Goal: Task Accomplishment & Management: Manage account settings

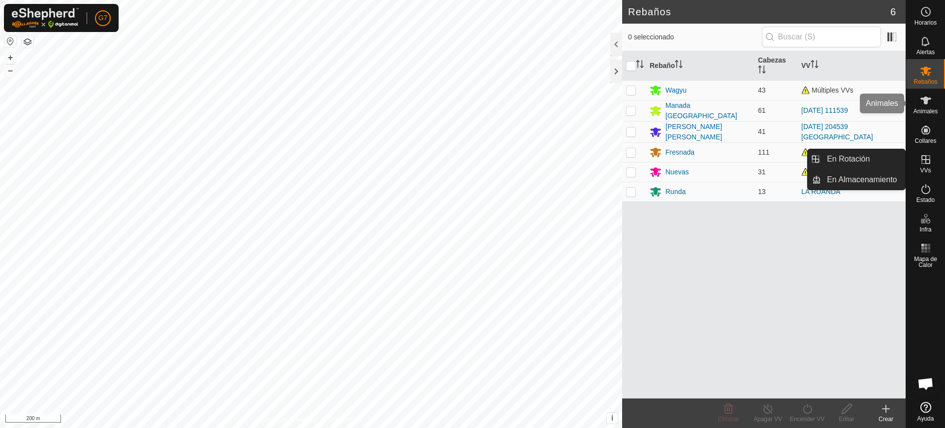
click at [930, 113] on span "Animales" at bounding box center [925, 111] width 24 height 6
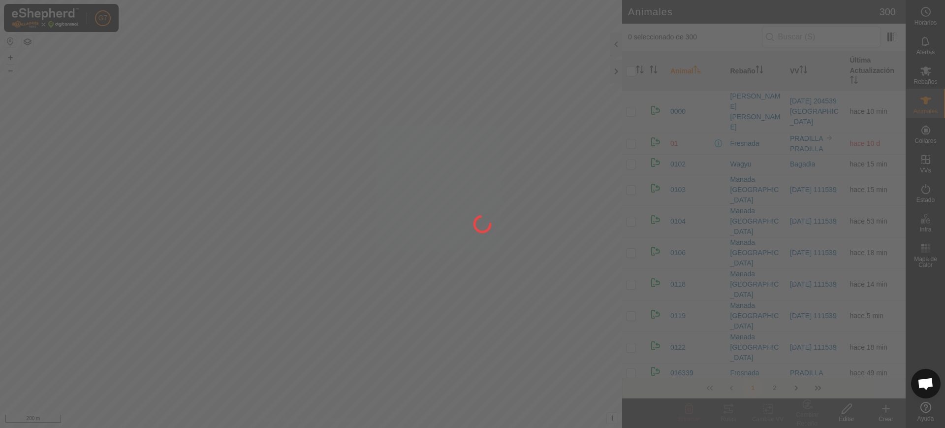
drag, startPoint x: 888, startPoint y: 415, endPoint x: 885, endPoint y: 401, distance: 15.1
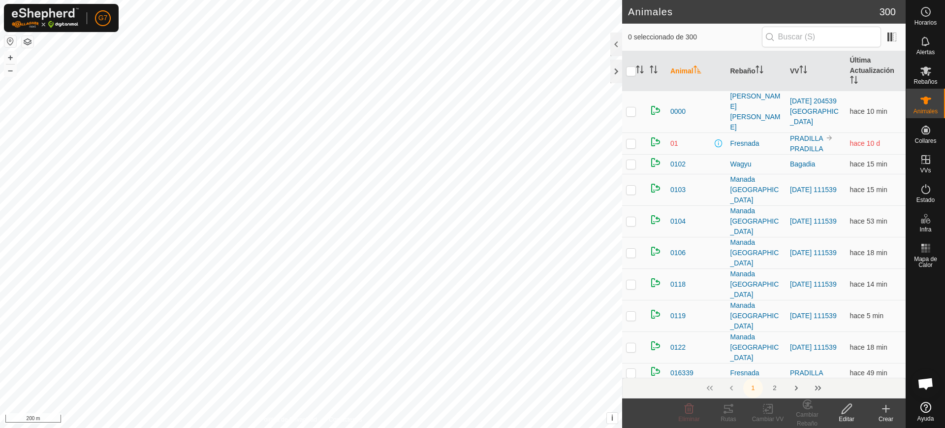
click at [893, 410] on create-svg-icon at bounding box center [885, 408] width 39 height 12
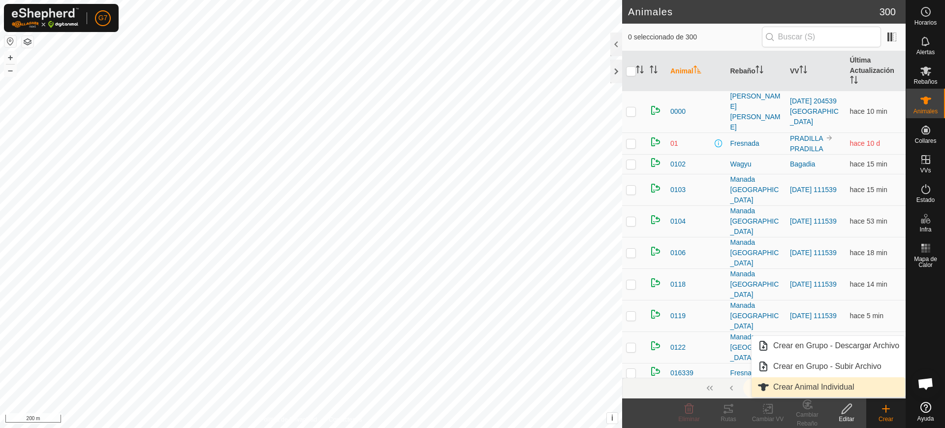
click at [855, 384] on link "Crear Animal Individual" at bounding box center [828, 387] width 154 height 20
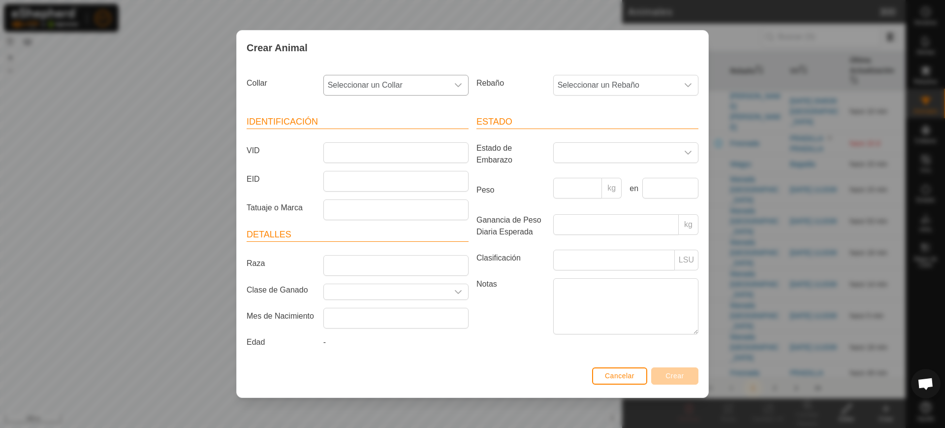
click at [394, 85] on span "Seleccionar un Collar" at bounding box center [386, 85] width 124 height 20
type input "2778"
click at [405, 139] on li "2908927782" at bounding box center [396, 136] width 144 height 20
click at [562, 81] on span "Seleccionar un Rebaño" at bounding box center [616, 85] width 124 height 20
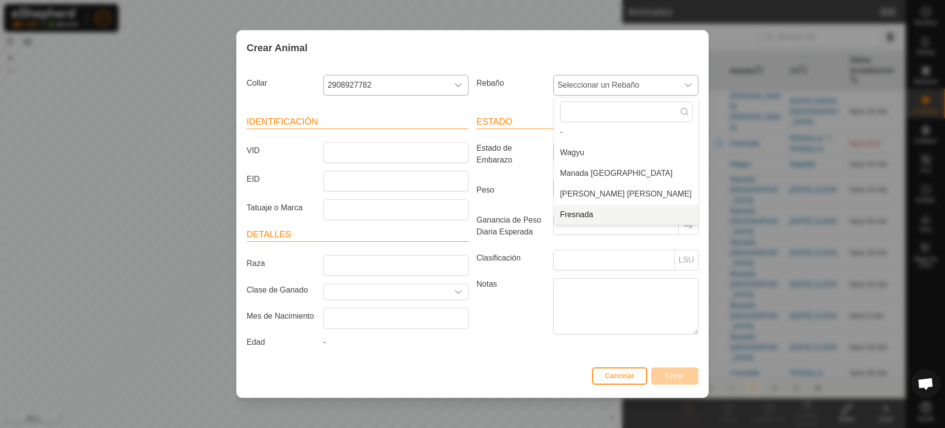
scroll to position [45, 0]
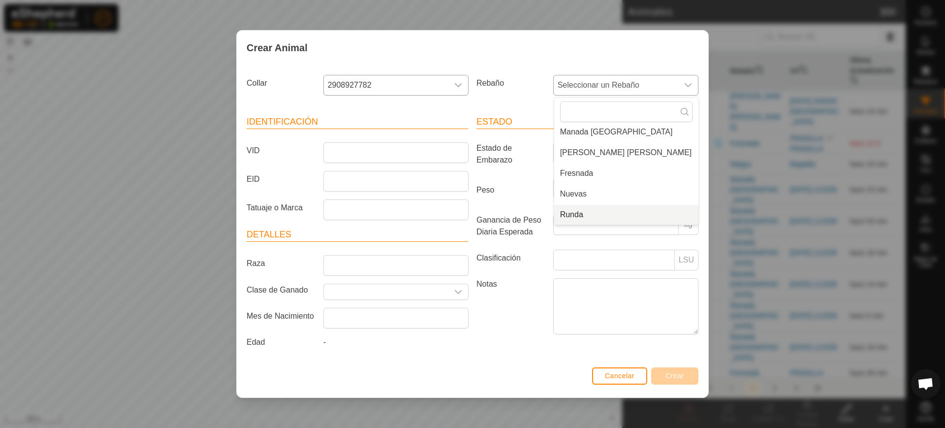
click at [574, 211] on li "Runda" at bounding box center [626, 215] width 144 height 20
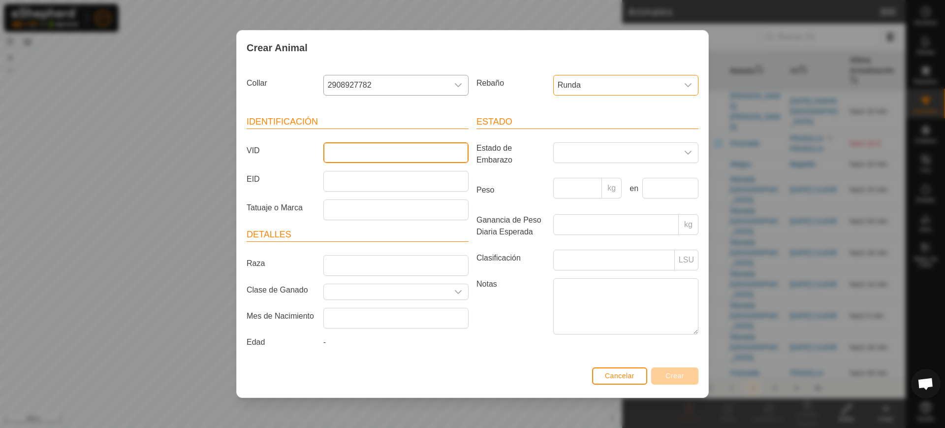
click at [383, 157] on input "VID" at bounding box center [395, 152] width 145 height 21
type input "3858"
click at [682, 373] on span "Crear" at bounding box center [674, 375] width 19 height 8
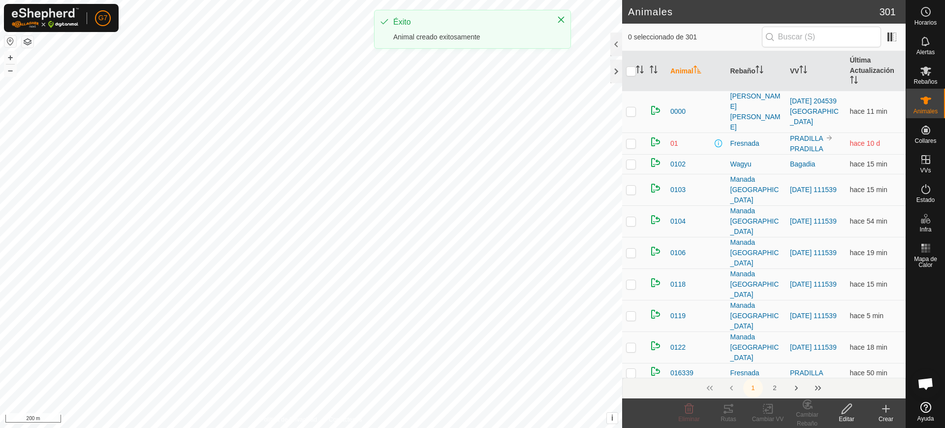
click at [887, 409] on icon at bounding box center [886, 408] width 12 height 12
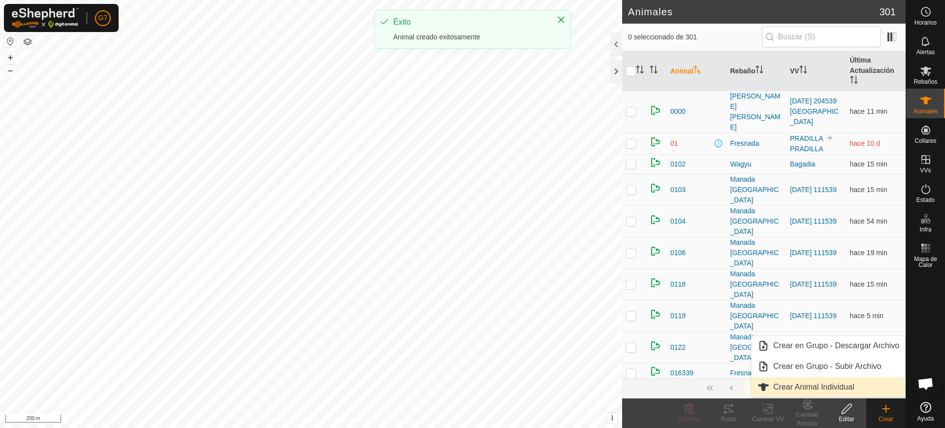
click at [852, 390] on link "Crear Animal Individual" at bounding box center [828, 387] width 154 height 20
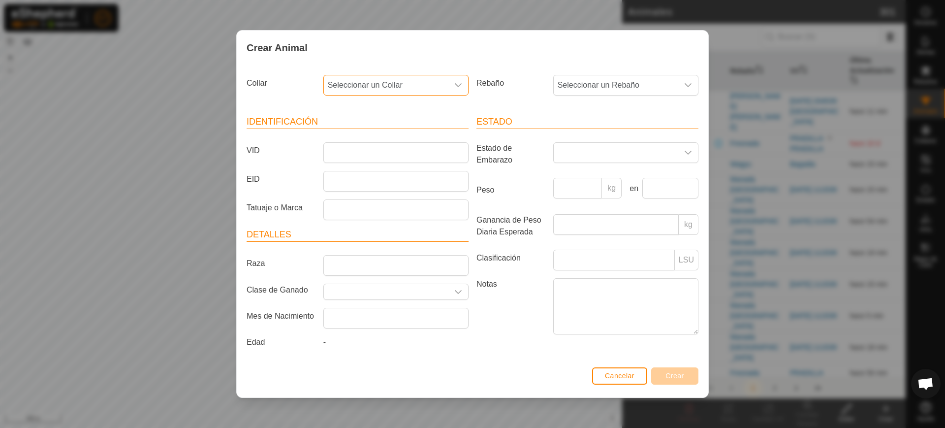
drag, startPoint x: 359, startPoint y: 85, endPoint x: 364, endPoint y: 78, distance: 8.6
click at [360, 85] on span "Seleccionar un Collar" at bounding box center [386, 85] width 124 height 20
type input "91378"
click at [387, 137] on li "2057591378" at bounding box center [396, 136] width 144 height 20
click at [622, 80] on span "Seleccionar un Rebaño" at bounding box center [616, 85] width 124 height 20
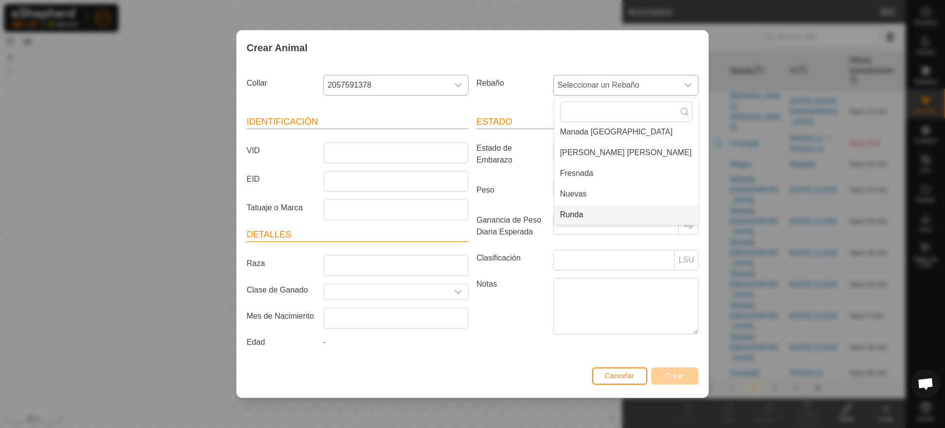
click at [613, 212] on li "Runda" at bounding box center [626, 215] width 144 height 20
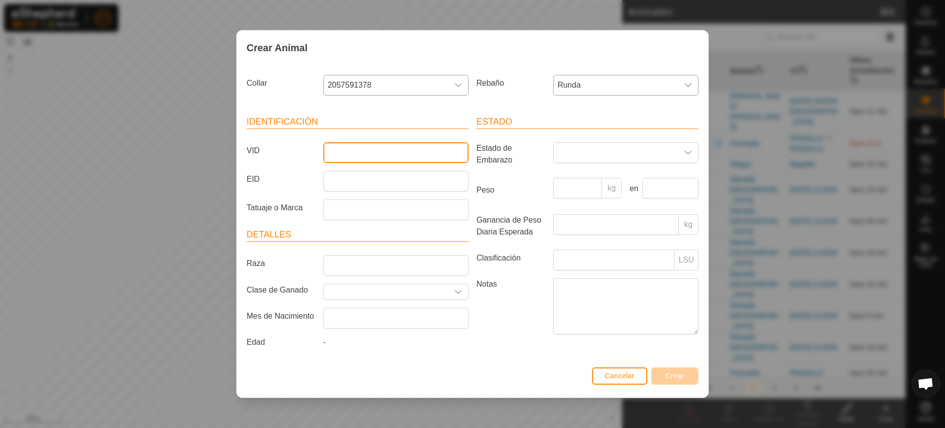
click at [399, 151] on input "VID" at bounding box center [395, 152] width 145 height 21
type input "7099"
click at [679, 382] on button "Crear" at bounding box center [674, 375] width 47 height 17
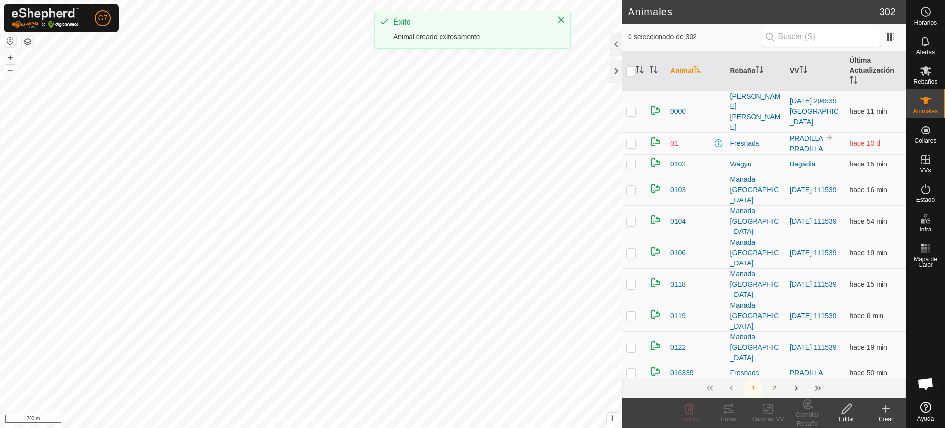
click at [880, 412] on icon at bounding box center [886, 408] width 12 height 12
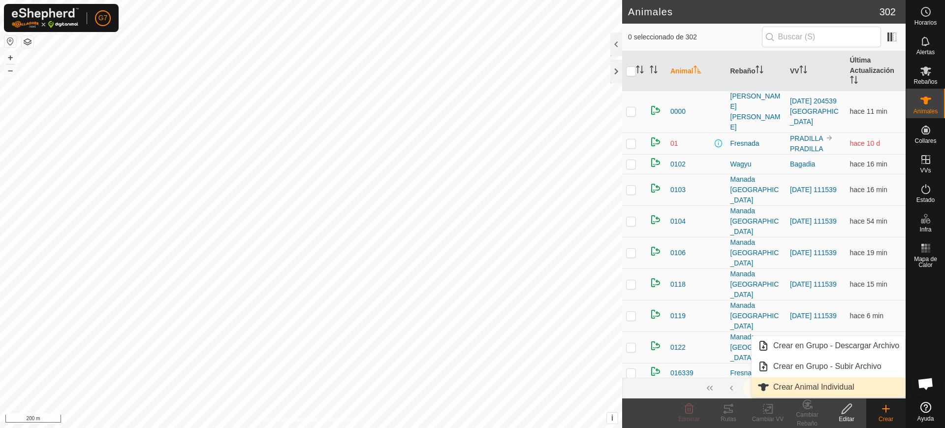
click at [831, 386] on link "Crear Animal Individual" at bounding box center [828, 387] width 154 height 20
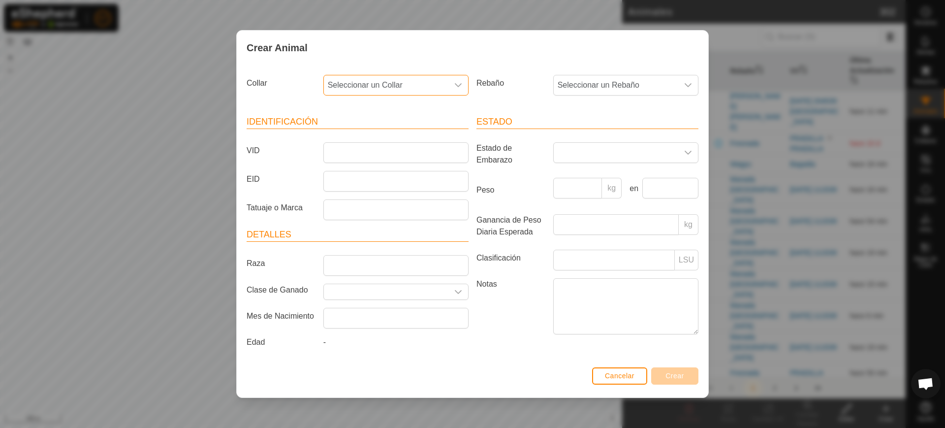
click at [394, 94] on span "Seleccionar un Collar" at bounding box center [386, 85] width 124 height 20
type input "8298"
click at [394, 137] on li "2676482982" at bounding box center [396, 136] width 144 height 20
click at [574, 87] on span "Seleccionar un Rebaño" at bounding box center [616, 85] width 124 height 20
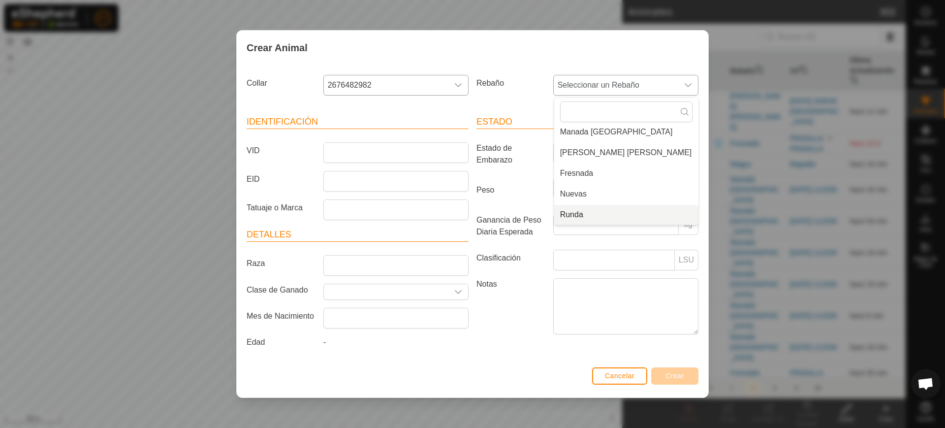
drag, startPoint x: 584, startPoint y: 213, endPoint x: 576, endPoint y: 211, distance: 8.2
click at [581, 214] on li "Runda" at bounding box center [626, 215] width 144 height 20
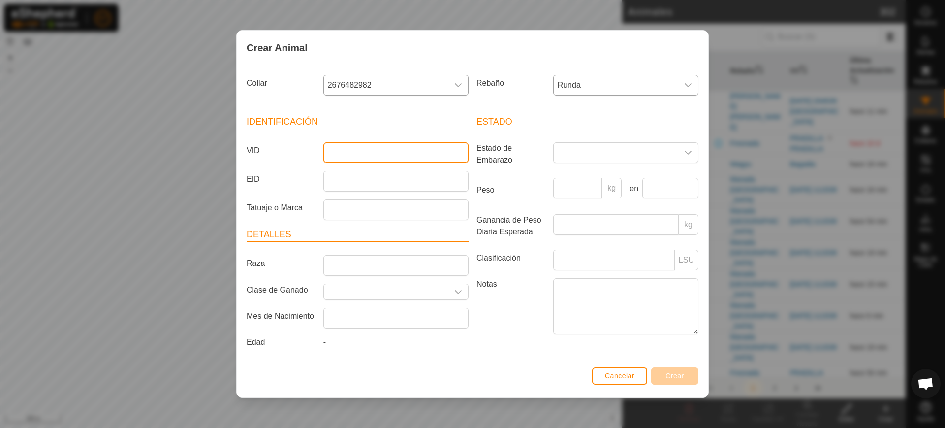
click at [441, 157] on input "VID" at bounding box center [395, 152] width 145 height 21
click at [350, 159] on input "VID" at bounding box center [395, 152] width 145 height 21
type input "3797"
click at [673, 374] on span "Crear" at bounding box center [674, 375] width 19 height 8
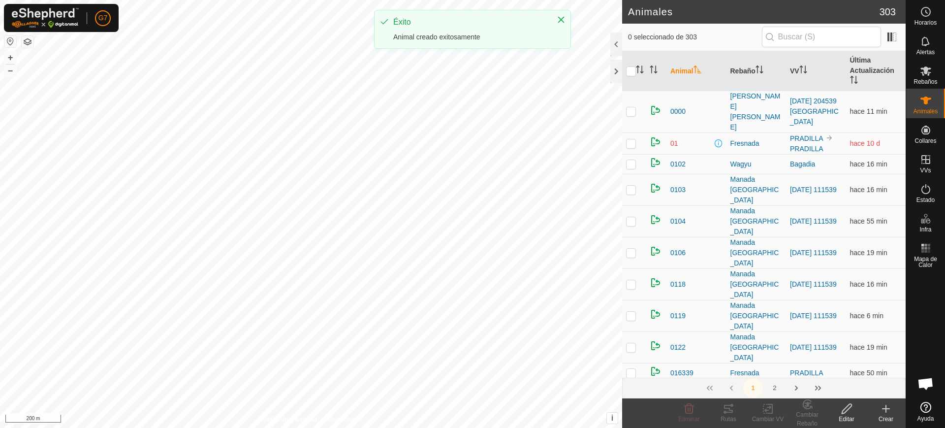
click at [881, 416] on div "Crear" at bounding box center [885, 418] width 39 height 9
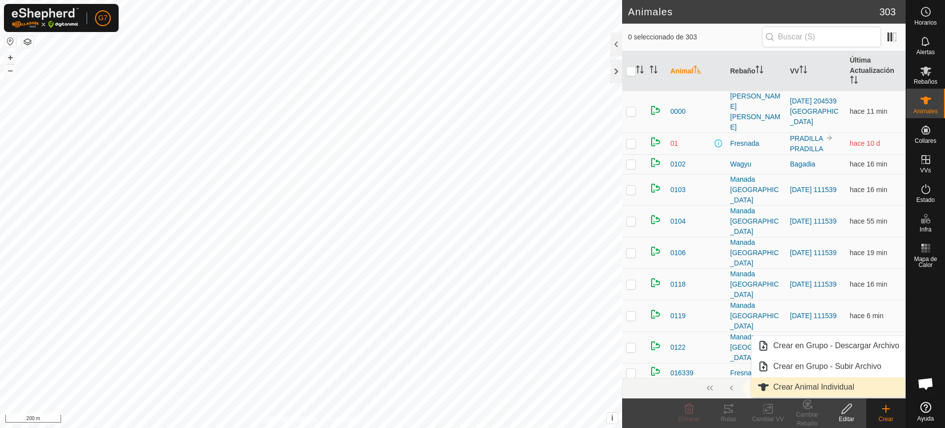
click at [846, 389] on link "Crear Animal Individual" at bounding box center [828, 387] width 154 height 20
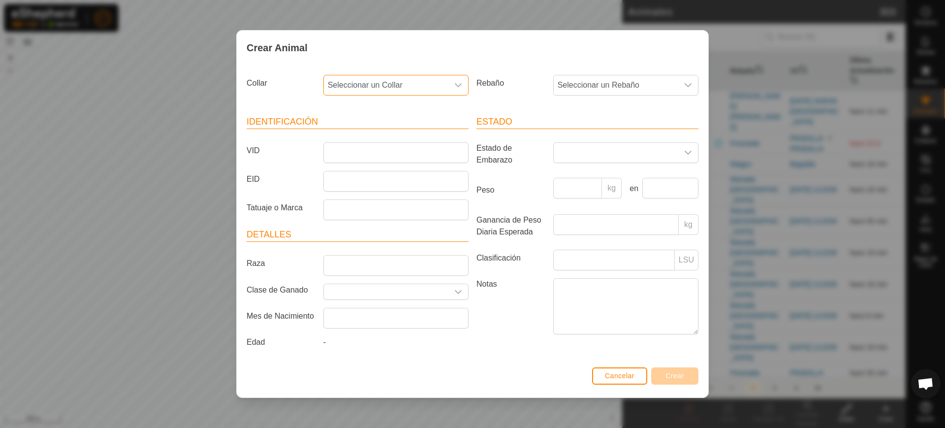
click at [405, 82] on span "Seleccionar un Collar" at bounding box center [386, 85] width 124 height 20
type input "00914"
click at [420, 134] on li "0436900914" at bounding box center [396, 136] width 144 height 20
click at [581, 87] on span "Seleccionar un Rebaño" at bounding box center [616, 85] width 124 height 20
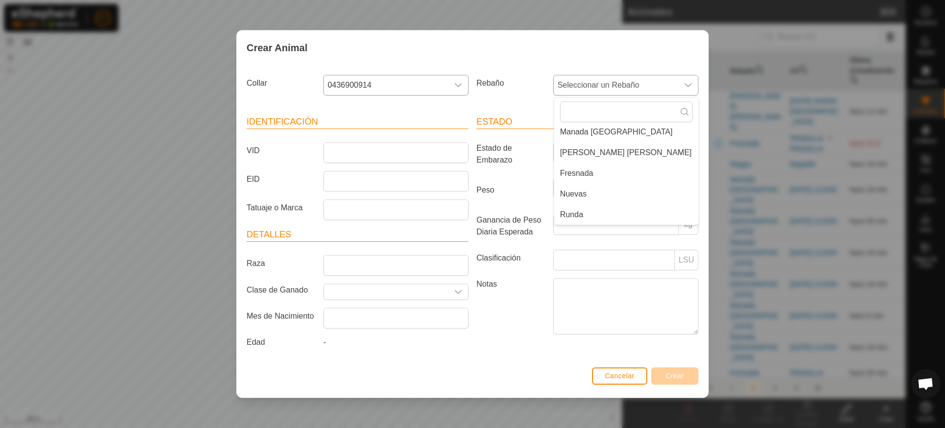
click at [603, 211] on li "Runda" at bounding box center [626, 215] width 144 height 20
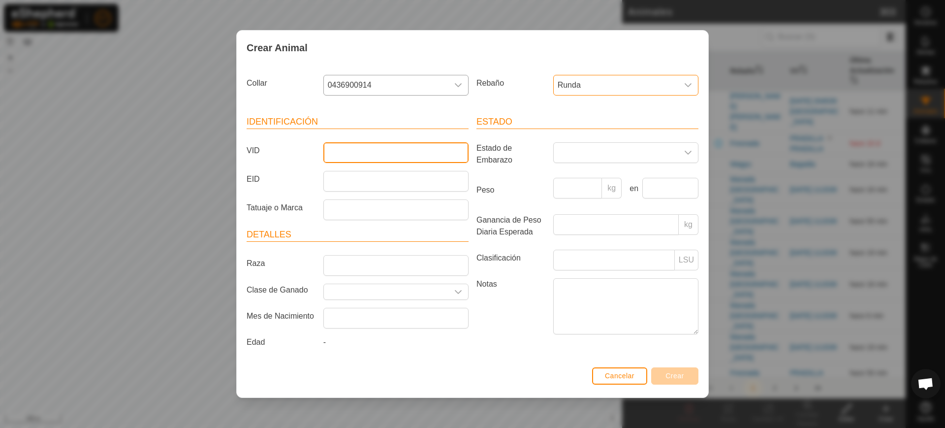
click at [421, 158] on input "VID" at bounding box center [395, 152] width 145 height 21
type input "3512"
click at [682, 373] on span "Crear" at bounding box center [674, 375] width 19 height 8
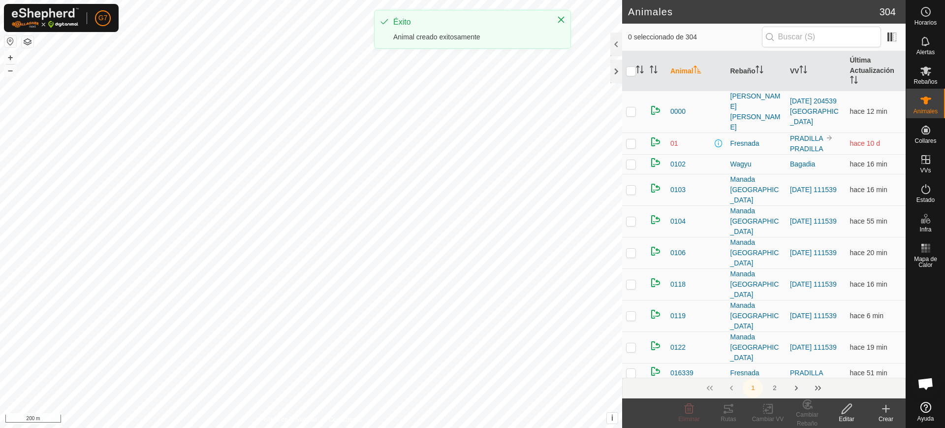
click at [10, 41] on button "button" at bounding box center [10, 41] width 12 height 12
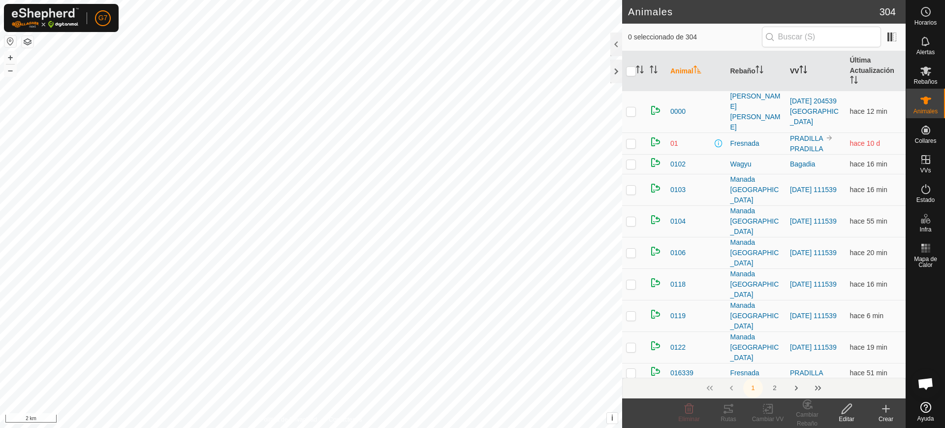
click at [794, 70] on th "VV" at bounding box center [816, 71] width 60 height 40
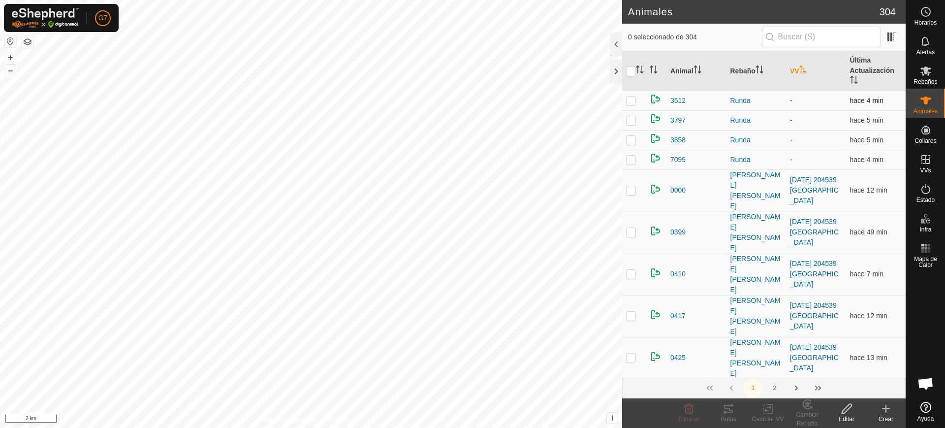
click at [622, 99] on td at bounding box center [634, 101] width 24 height 20
checkbox input "true"
click at [630, 123] on p-checkbox at bounding box center [631, 120] width 10 height 8
checkbox input "true"
drag, startPoint x: 627, startPoint y: 140, endPoint x: 632, endPoint y: 165, distance: 25.5
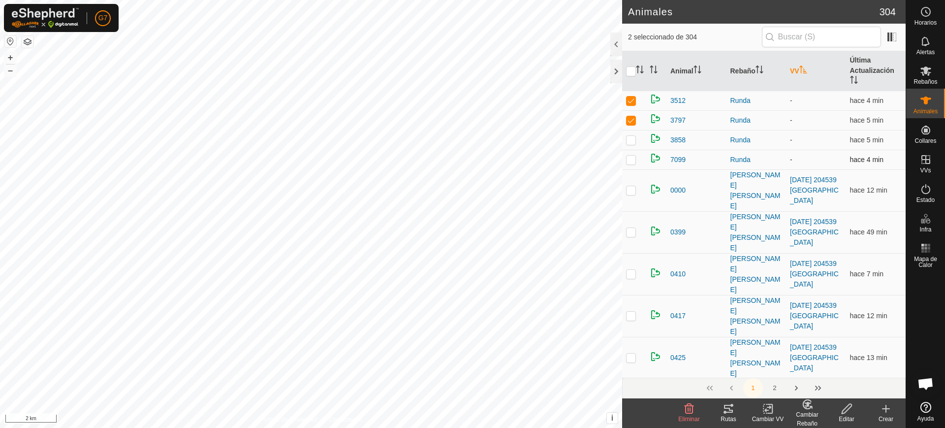
click at [627, 142] on p-checkbox at bounding box center [631, 140] width 10 height 8
checkbox input "true"
click at [630, 161] on p-checkbox at bounding box center [631, 159] width 10 height 8
checkbox input "true"
click at [760, 409] on change-vp-svg-icon at bounding box center [767, 408] width 39 height 12
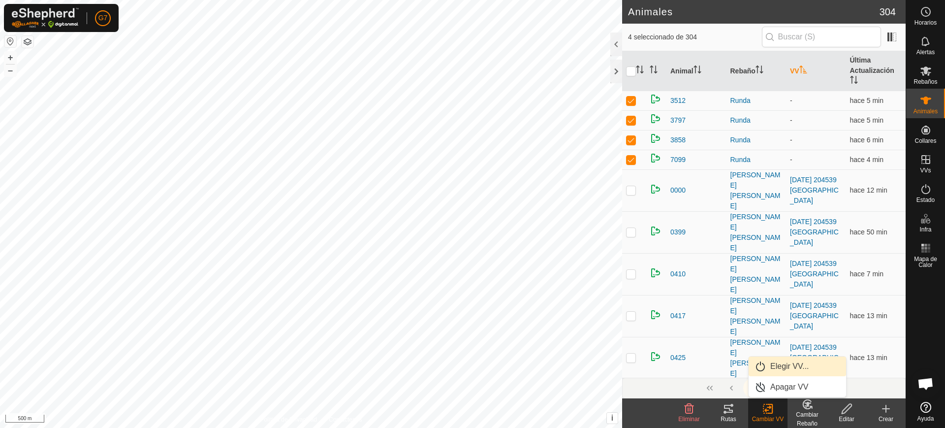
click at [770, 360] on link "Elegir VV..." at bounding box center [796, 366] width 97 height 20
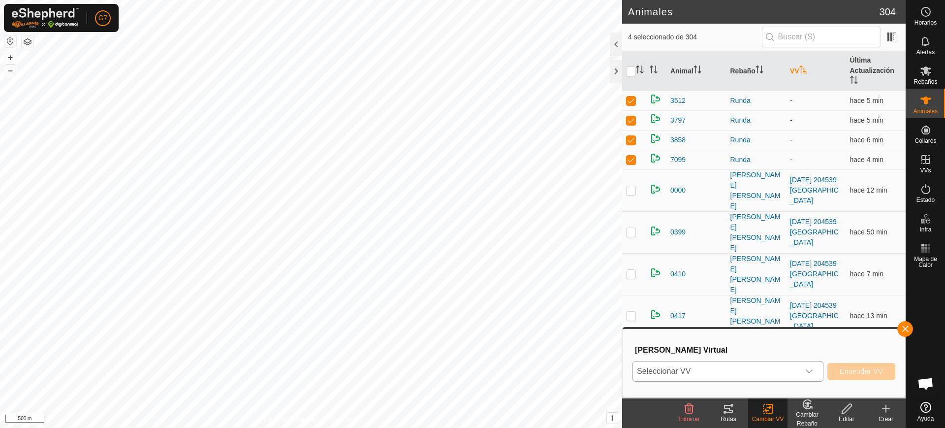
click at [719, 368] on span "Seleccionar VV" at bounding box center [716, 371] width 166 height 20
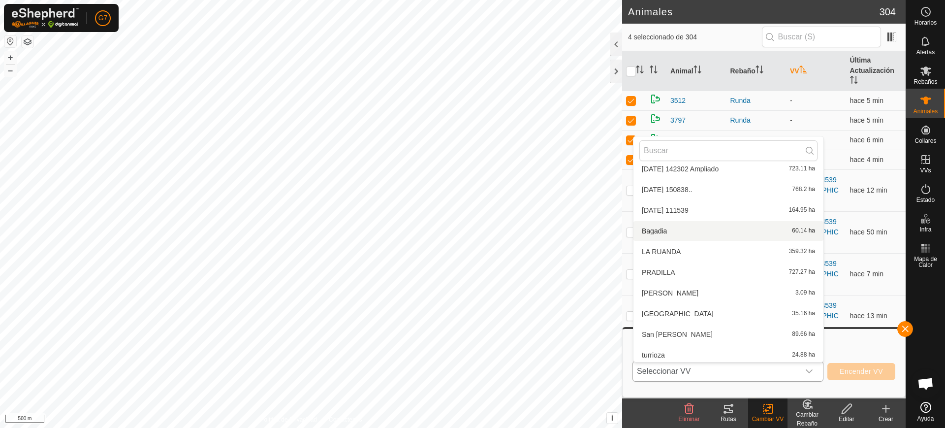
scroll to position [217, 0]
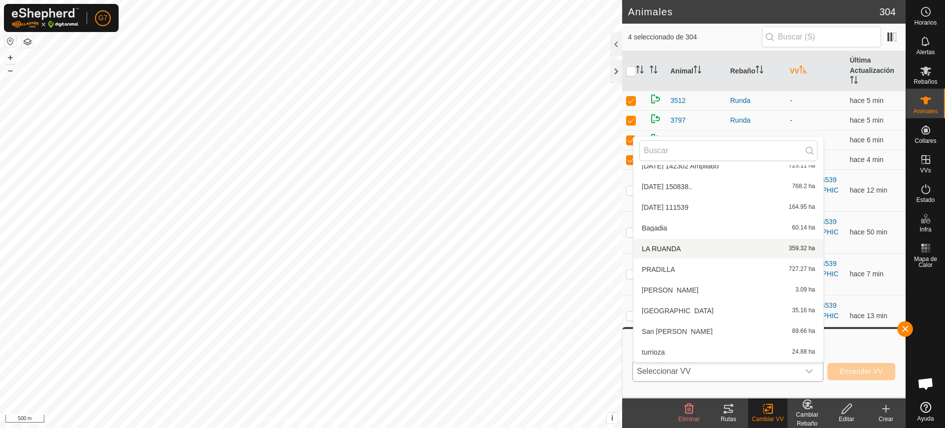
click at [679, 247] on li "LA RUANDA 359.32 ha" at bounding box center [728, 249] width 190 height 20
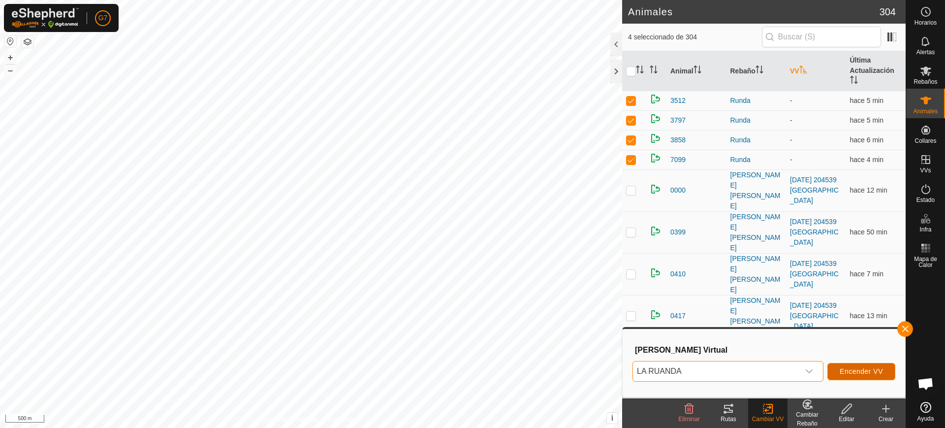
click at [859, 376] on button "Encender VV" at bounding box center [861, 371] width 68 height 17
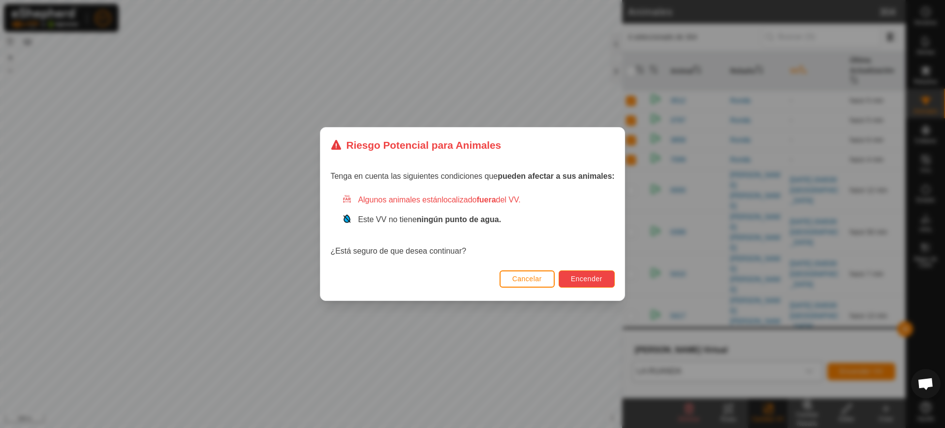
click at [586, 275] on span "Encender" at bounding box center [586, 279] width 31 height 8
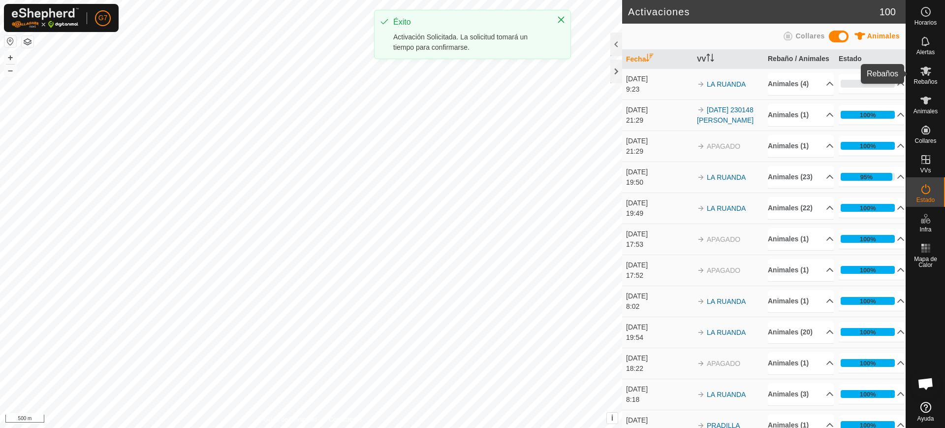
click at [927, 72] on icon at bounding box center [925, 70] width 11 height 9
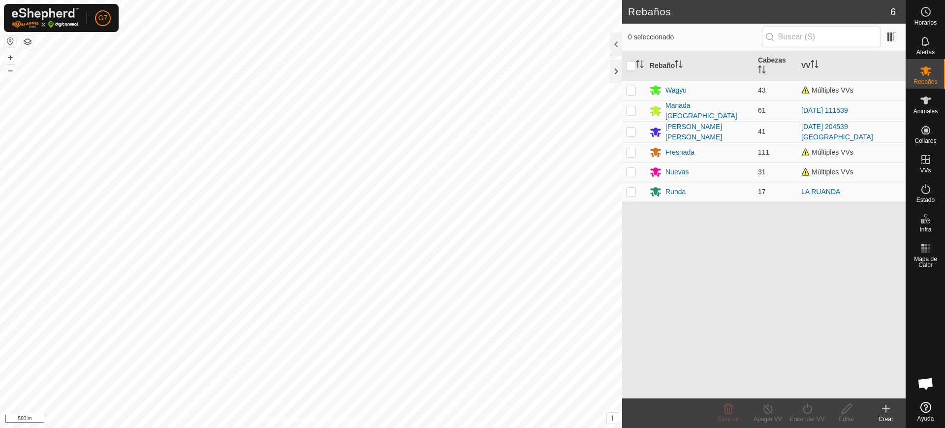
click at [630, 190] on p-checkbox at bounding box center [631, 191] width 10 height 8
checkbox input "true"
click at [840, 402] on icon at bounding box center [846, 408] width 12 height 12
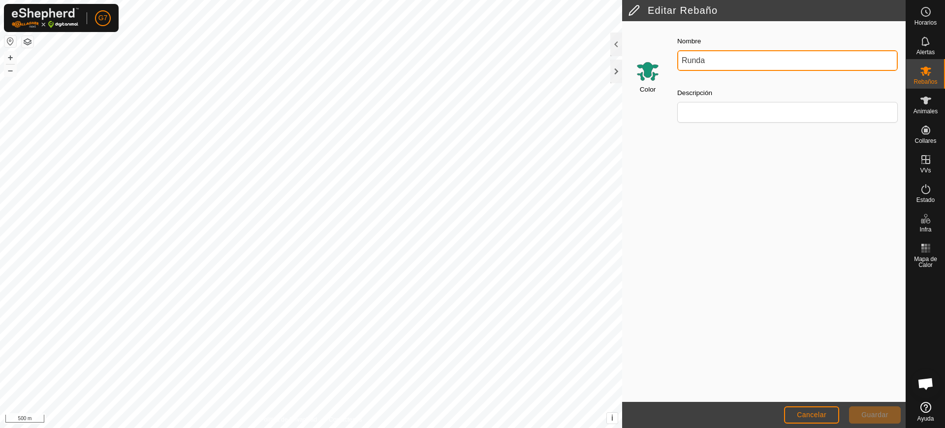
click at [690, 62] on input "Runda" at bounding box center [787, 60] width 220 height 21
type input "Ruanda"
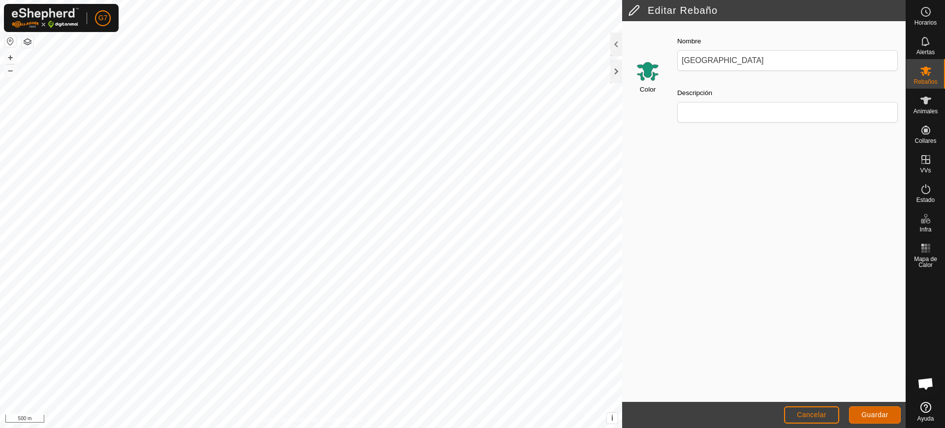
click at [878, 419] on button "Guardar" at bounding box center [875, 414] width 52 height 17
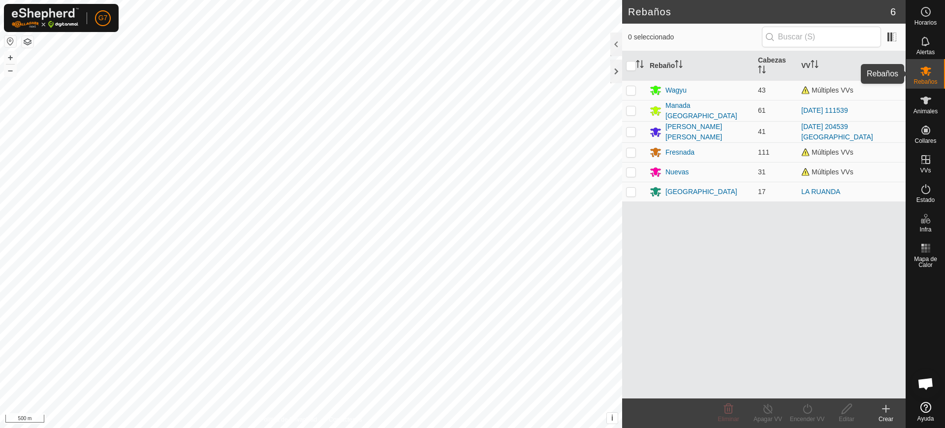
click at [944, 74] on div "Rebaños" at bounding box center [925, 74] width 39 height 30
click at [108, 22] on p-avatar "G7" at bounding box center [103, 18] width 16 height 16
click at [110, 22] on div "G7" at bounding box center [103, 18] width 16 height 16
click at [139, 77] on link "Cerrar sesión" at bounding box center [147, 77] width 97 height 16
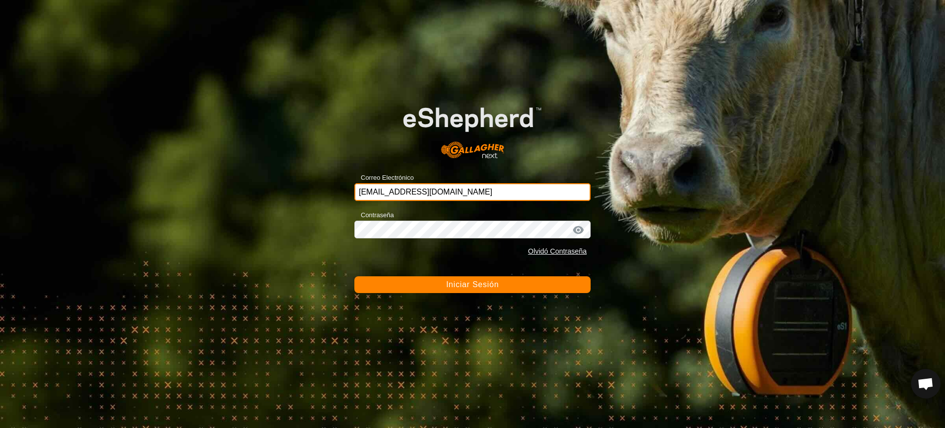
drag, startPoint x: 502, startPoint y: 189, endPoint x: 290, endPoint y: 168, distance: 212.6
click at [290, 168] on div "Correo Electrónico gregorioalamon@correoganadero.es Contraseña Olvidó Contraseñ…" at bounding box center [472, 214] width 945 height 428
type input "ccallejero@digitanimal.com"
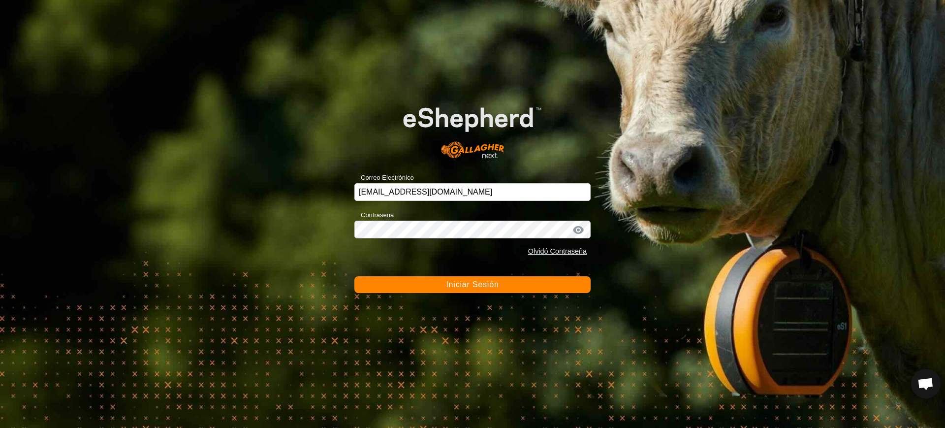
click at [497, 287] on button "Iniciar Sesión" at bounding box center [472, 284] width 236 height 17
